Goal: Communication & Community: Answer question/provide support

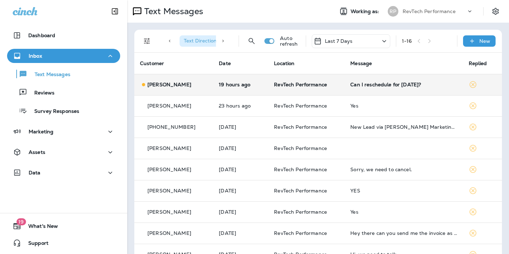
click at [361, 85] on div "Can I reschedule for [DATE]?" at bounding box center [404, 85] width 107 height 6
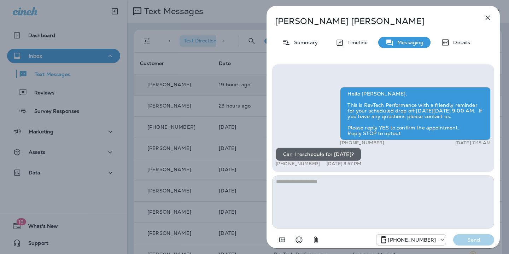
click at [363, 190] on textarea at bounding box center [383, 201] width 222 height 53
type textarea "**********"
click at [478, 241] on p "Send" at bounding box center [474, 240] width 30 height 6
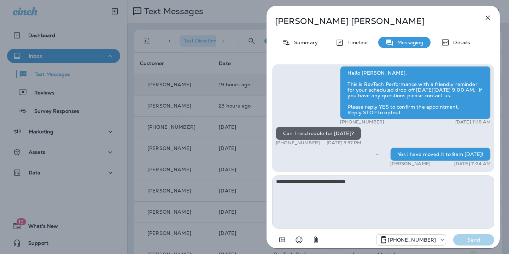
click at [488, 19] on icon "button" at bounding box center [488, 17] width 8 height 8
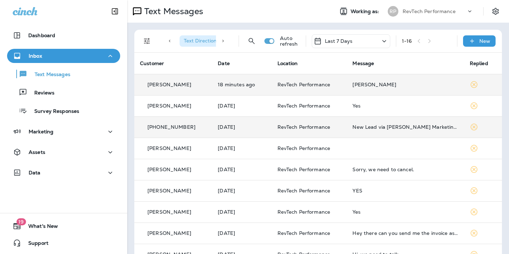
click at [342, 125] on p "RevTech Performance" at bounding box center [310, 127] width 64 height 6
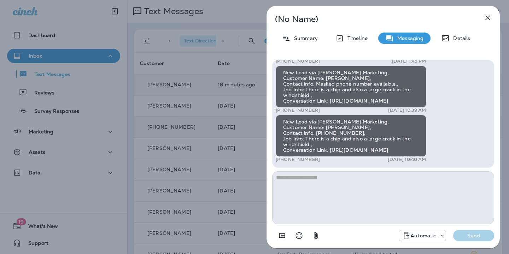
click at [490, 19] on icon "button" at bounding box center [488, 17] width 8 height 8
